Goal: Information Seeking & Learning: Learn about a topic

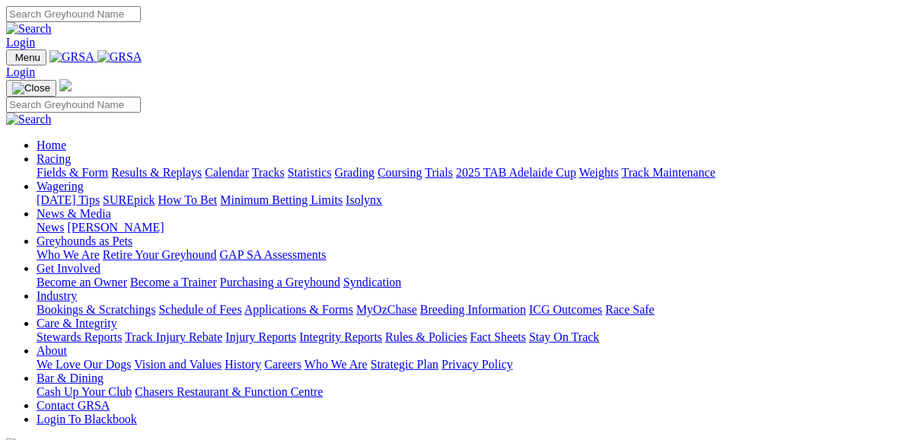
click at [56, 166] on link "Fields & Form" at bounding box center [73, 172] width 72 height 13
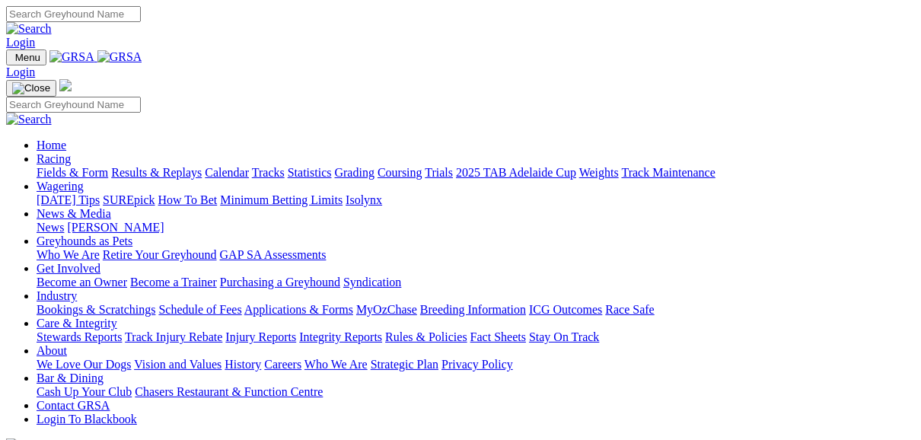
click at [69, 166] on link "Fields & Form" at bounding box center [73, 172] width 72 height 13
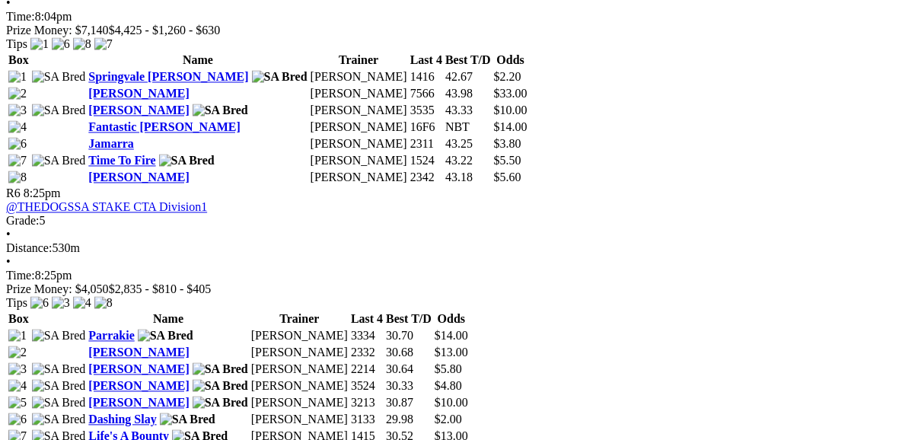
scroll to position [1949, 0]
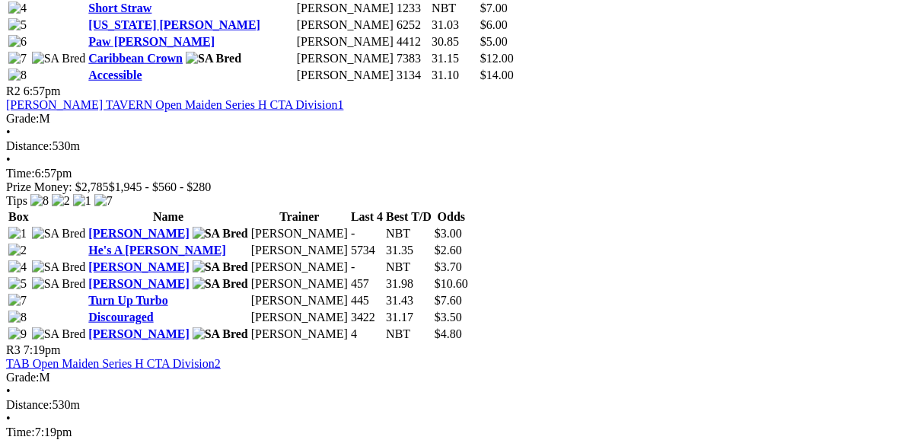
scroll to position [974, 0]
